Goal: Task Accomplishment & Management: Use online tool/utility

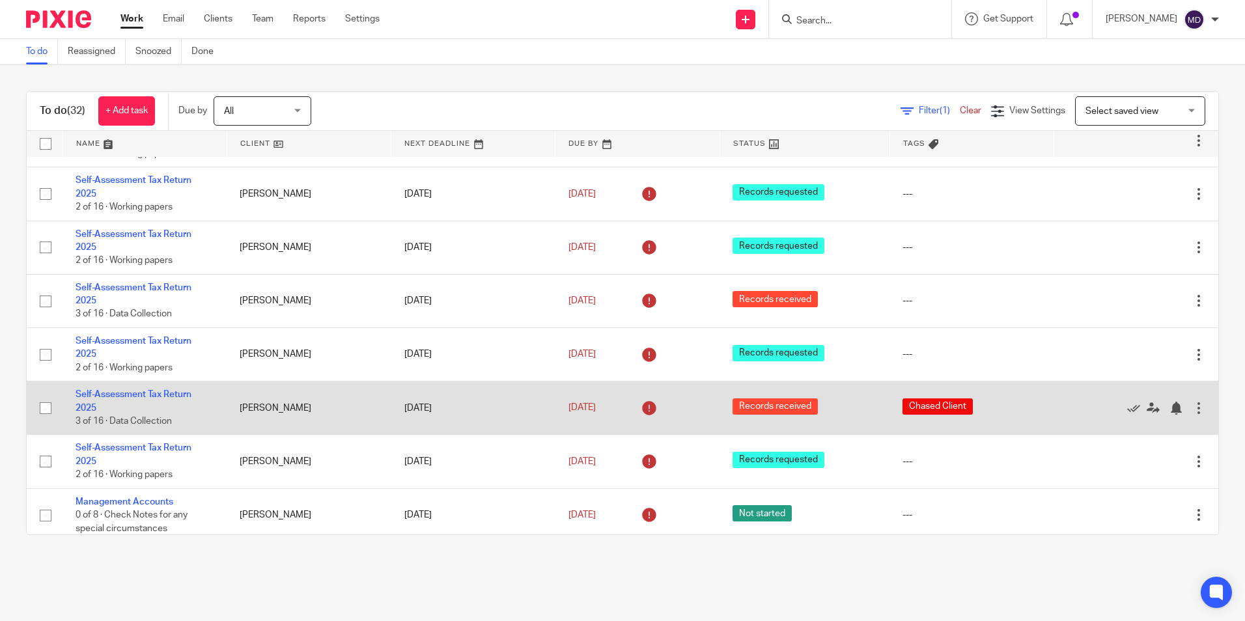
scroll to position [407, 0]
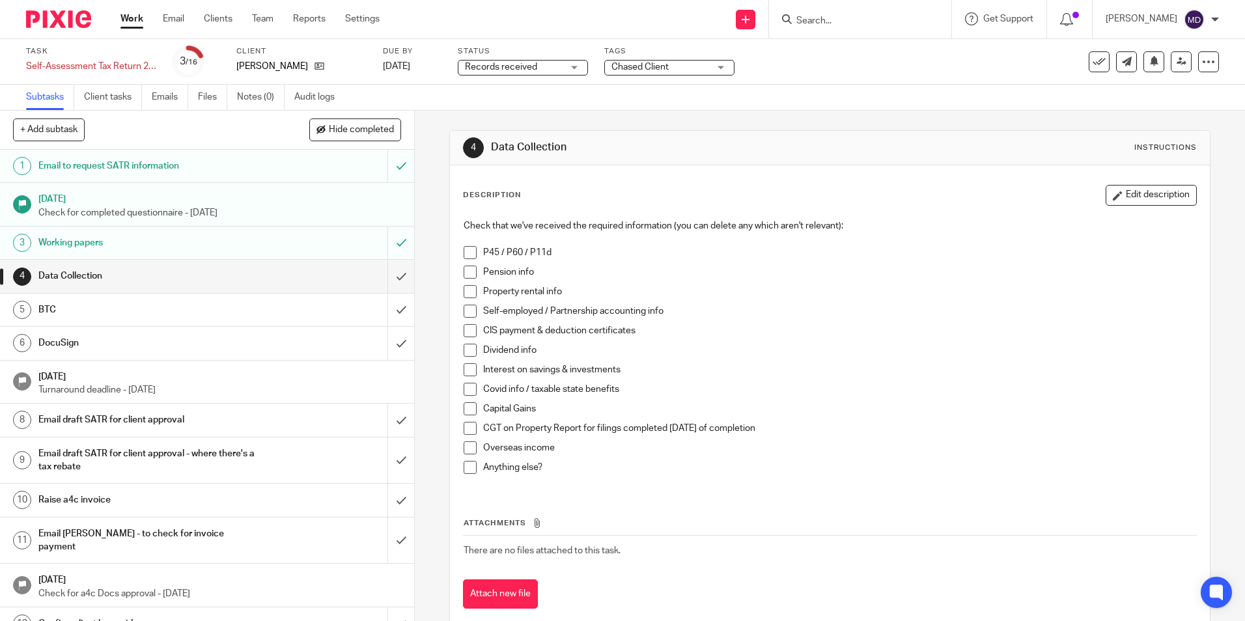
click at [553, 68] on span "Records received" at bounding box center [514, 68] width 98 height 14
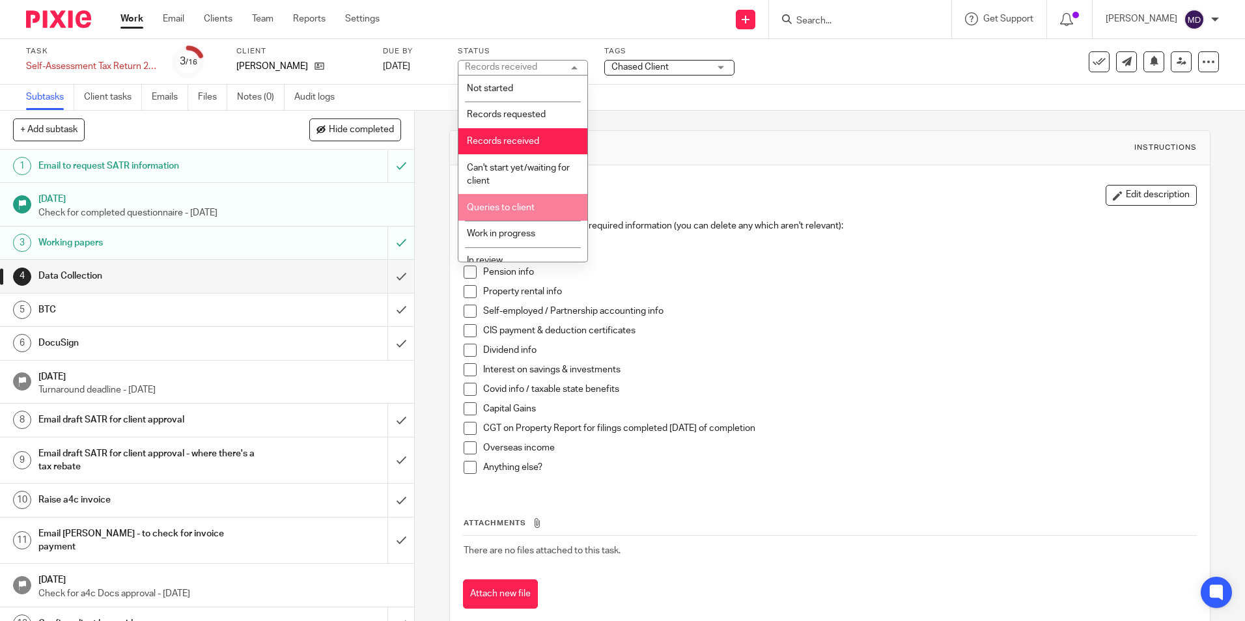
click at [510, 203] on span "Queries to client" at bounding box center [501, 207] width 68 height 9
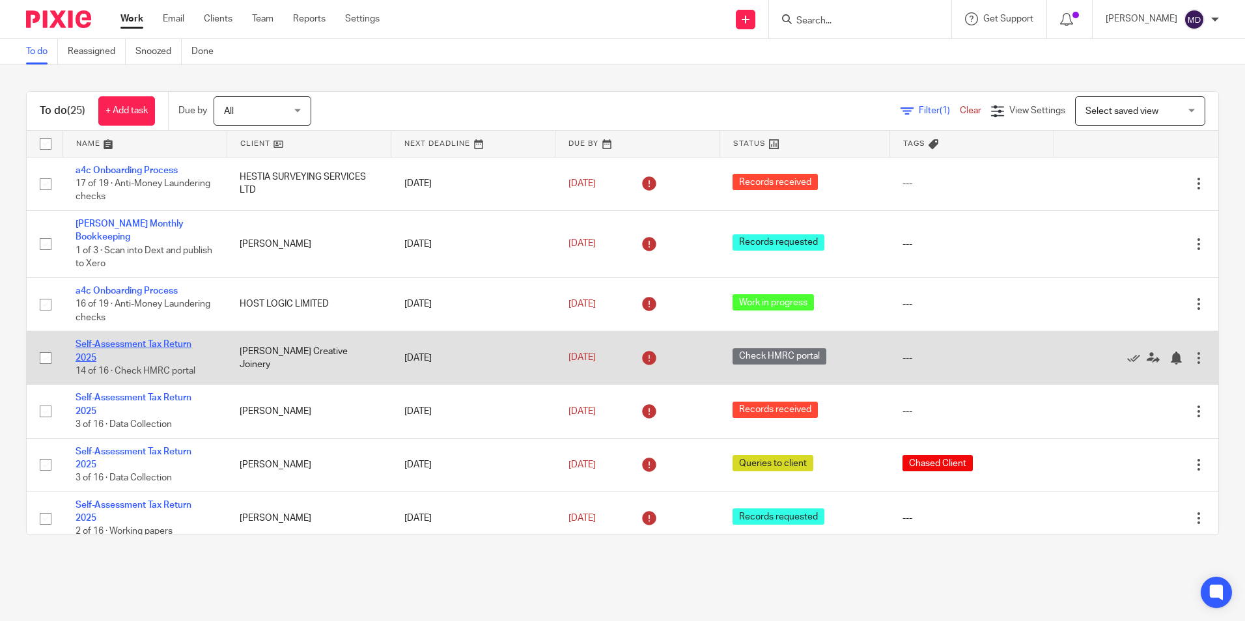
click at [136, 346] on link "Self-Assessment Tax Return 2025" at bounding box center [134, 351] width 116 height 22
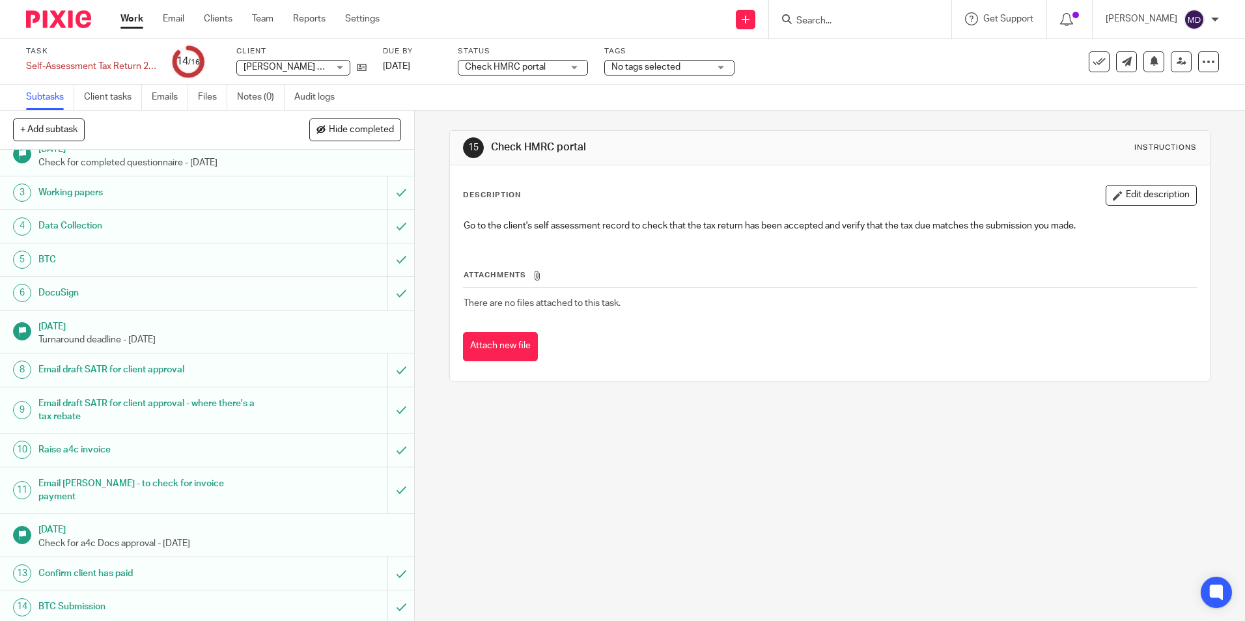
scroll to position [107, 0]
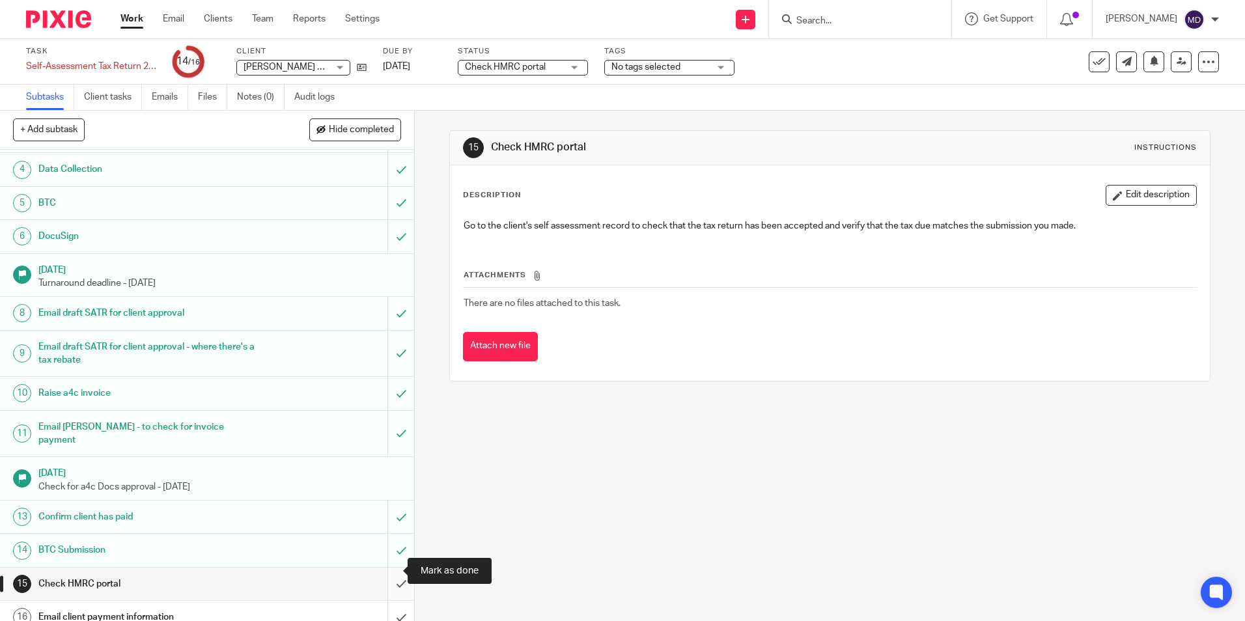
click at [382, 572] on input "submit" at bounding box center [207, 584] width 414 height 33
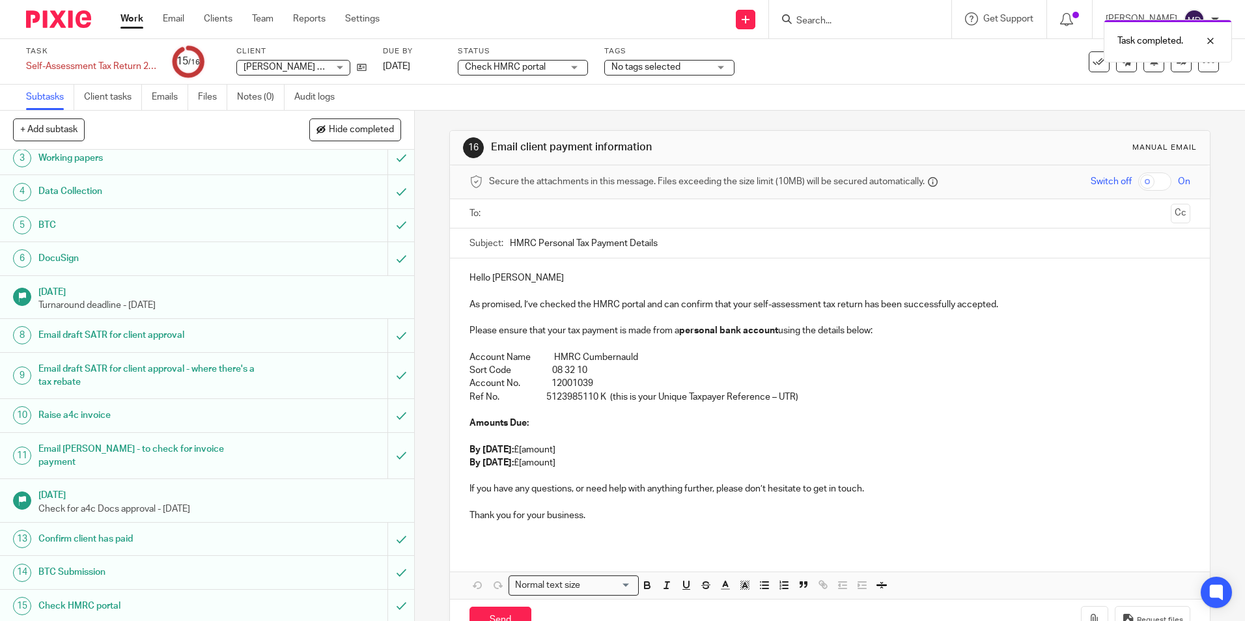
scroll to position [107, 0]
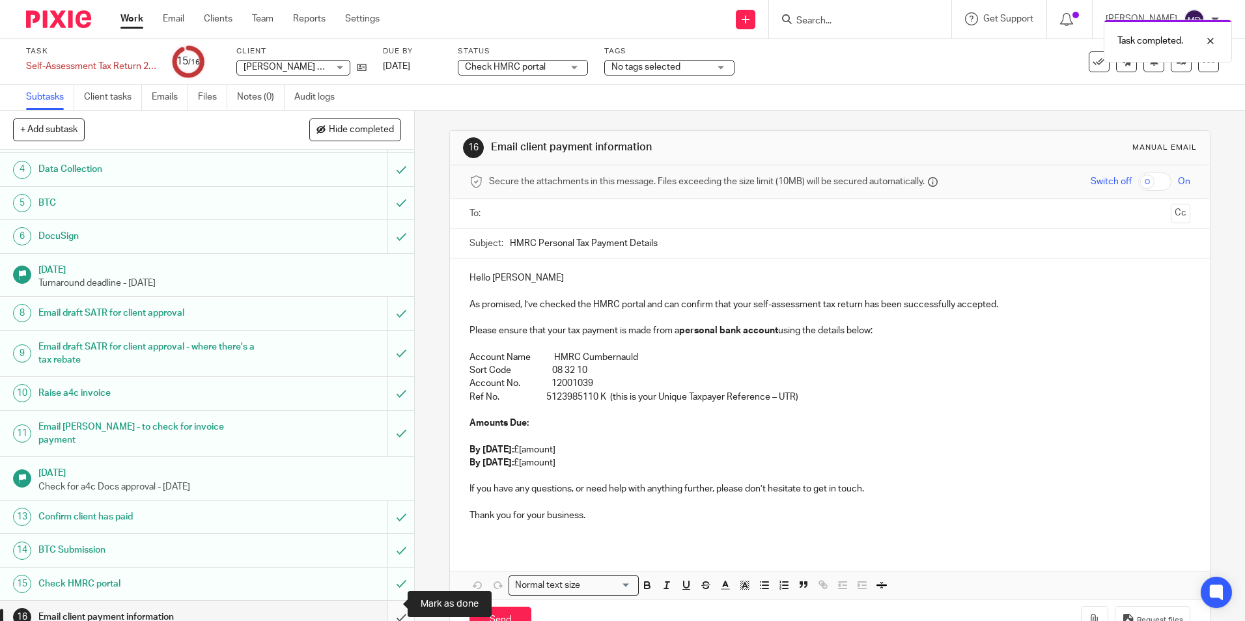
click at [388, 601] on input "submit" at bounding box center [207, 617] width 414 height 33
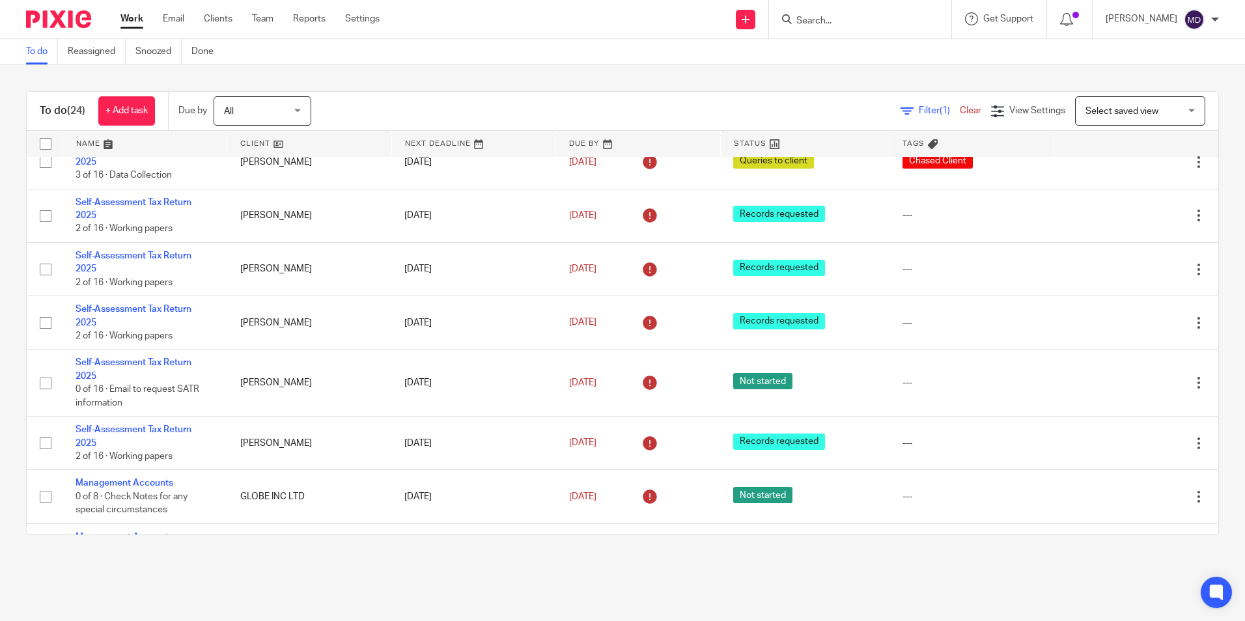
scroll to position [326, 0]
